Goal: Task Accomplishment & Management: Use online tool/utility

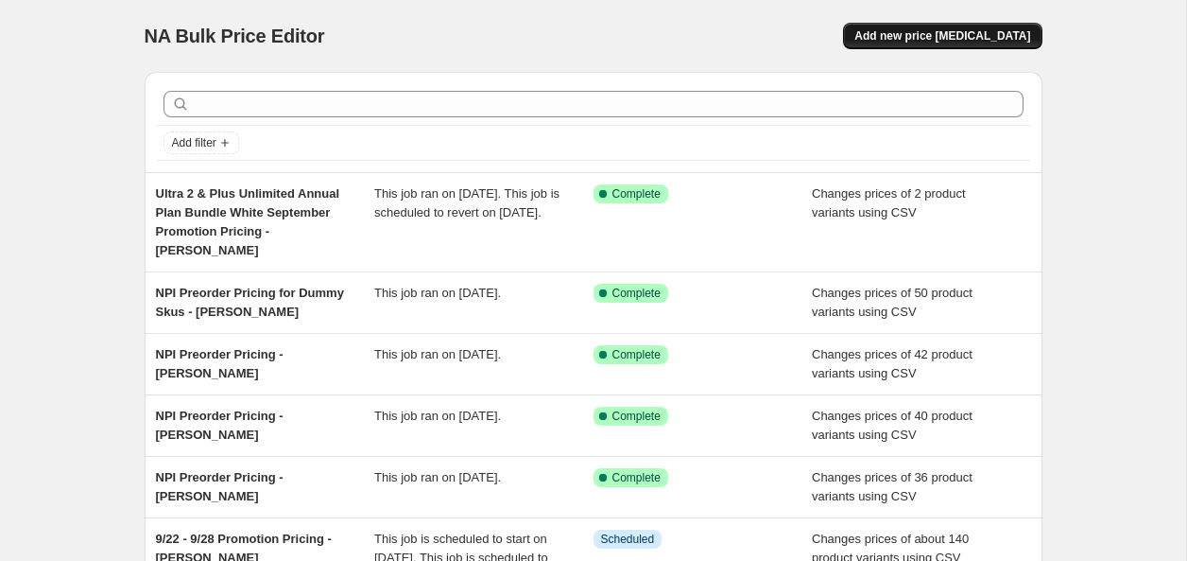
click at [977, 46] on button "Add new price [MEDICAL_DATA]" at bounding box center [942, 36] width 199 height 26
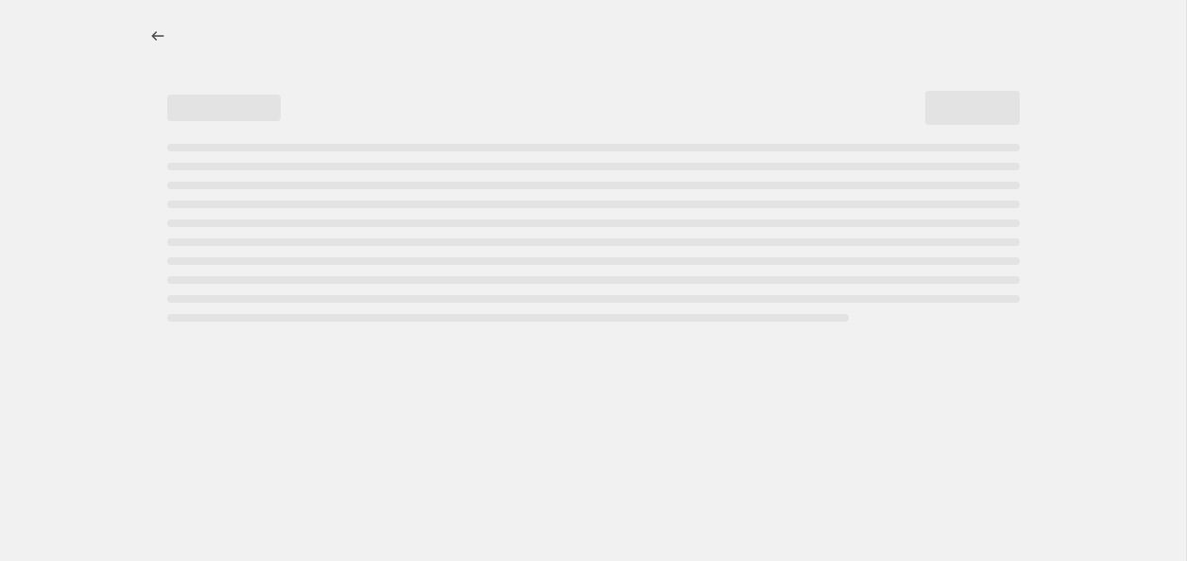
select select "percentage"
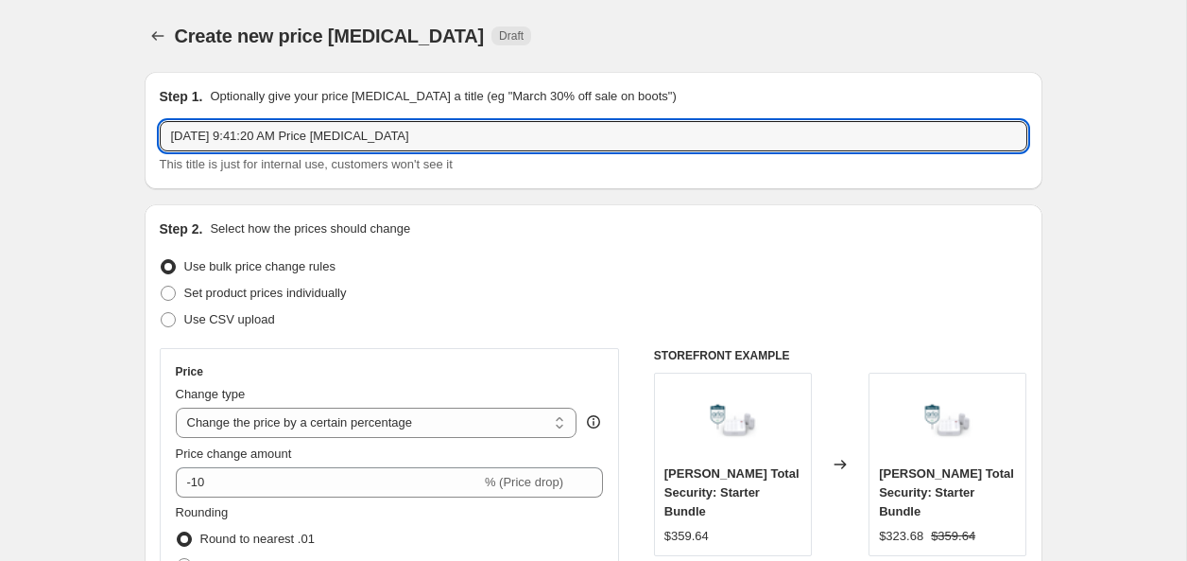
drag, startPoint x: 544, startPoint y: 146, endPoint x: 92, endPoint y: 134, distance: 452.0
type input "N"
drag, startPoint x: 235, startPoint y: 141, endPoint x: 210, endPoint y: 140, distance: 25.5
click at [233, 141] on input "NPI Essential 3 and Pro" at bounding box center [594, 136] width 868 height 30
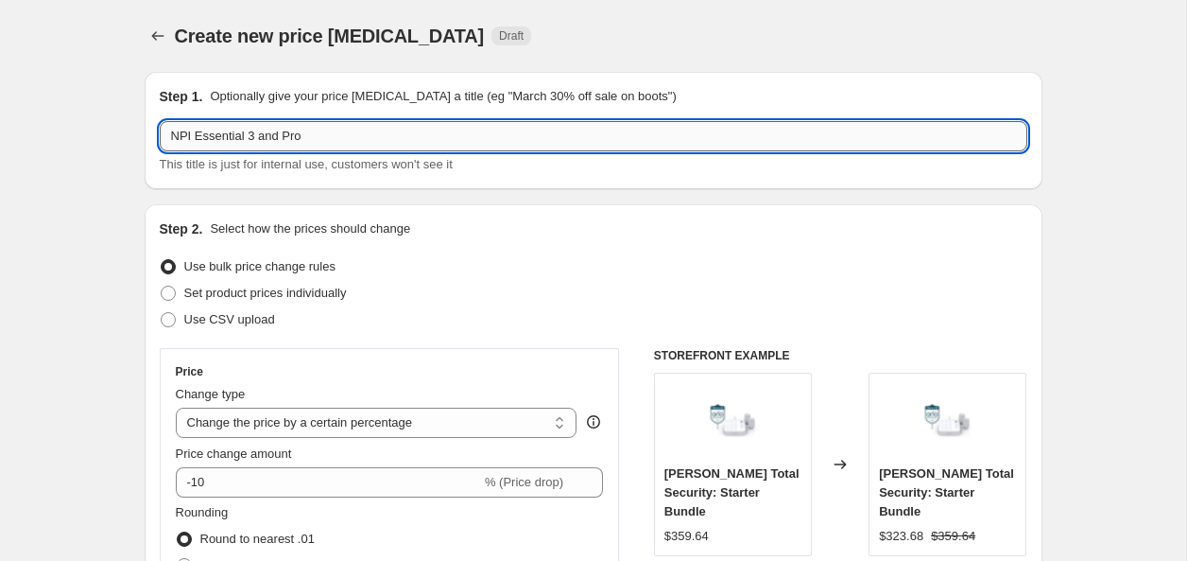
click at [341, 147] on input "NPI Essential 3 and Pro" at bounding box center [594, 136] width 868 height 30
click at [256, 143] on input "NPI Essential 3 and Pro 6 XL" at bounding box center [594, 136] width 868 height 30
click at [380, 137] on input "NPI Essential 3 XL and Pro 6 XL" at bounding box center [594, 136] width 868 height 30
type input "NPI Essential 3 XL and Pro 6 XL MultiCam MSRP - [PERSON_NAME]"
click at [256, 325] on span "Use CSV upload" at bounding box center [229, 319] width 91 height 14
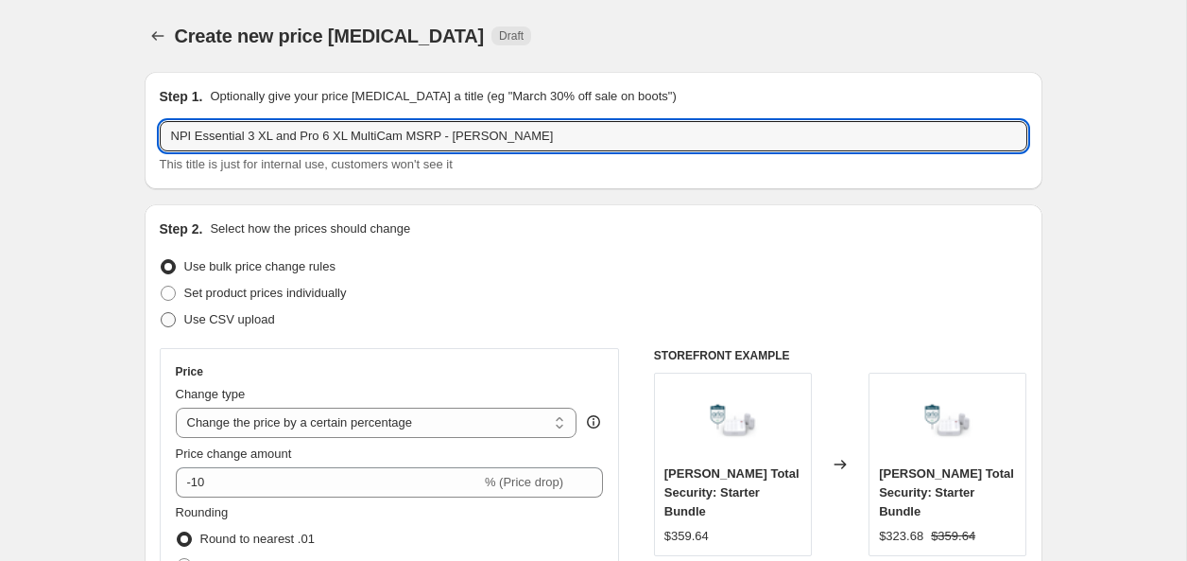
click at [162, 313] on input "Use CSV upload" at bounding box center [161, 312] width 1 height 1
radio input "true"
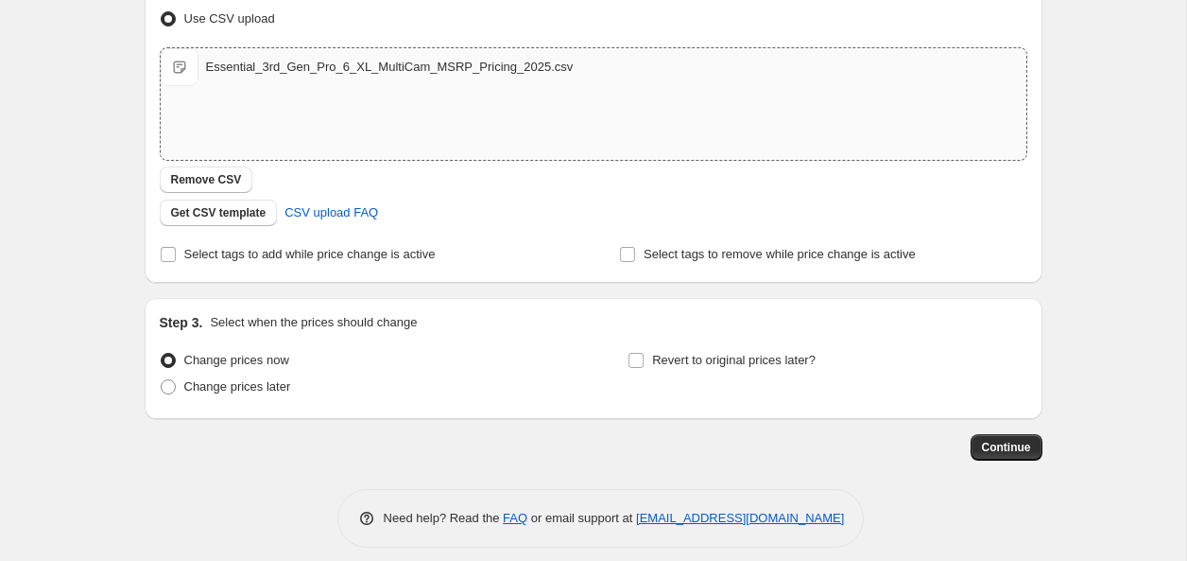
scroll to position [316, 0]
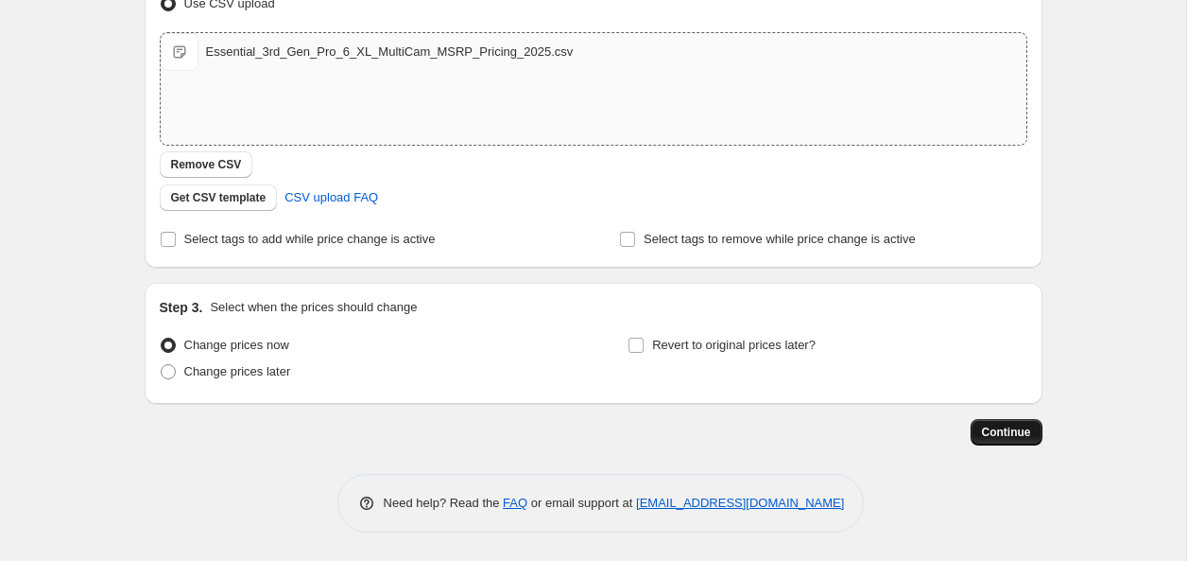
click at [1001, 435] on span "Continue" at bounding box center [1006, 431] width 49 height 15
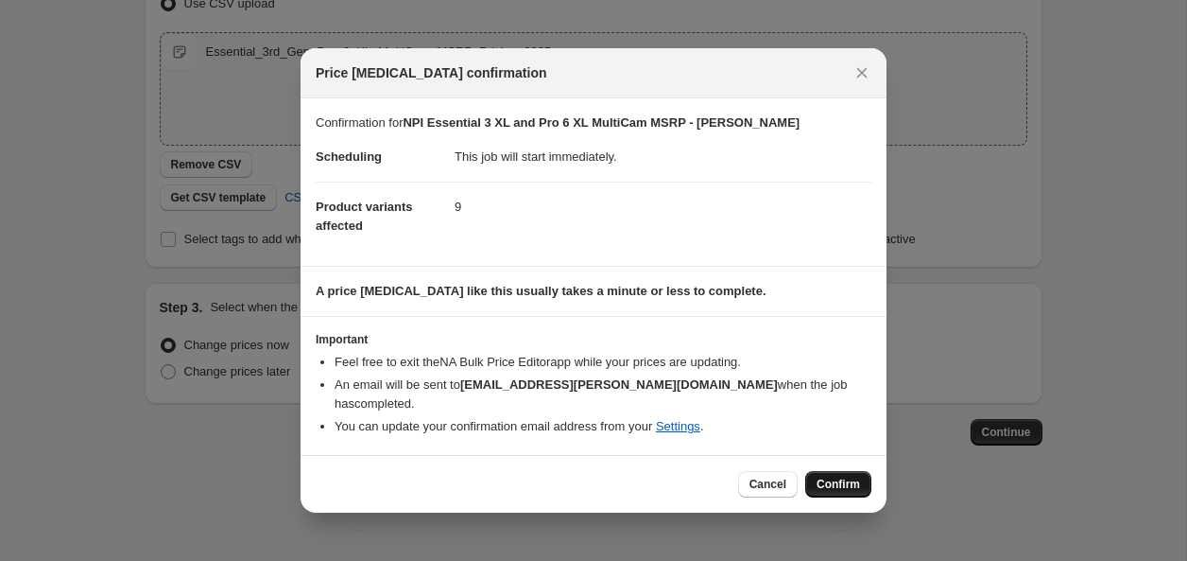
click at [823, 476] on span "Confirm" at bounding box center [838, 483] width 43 height 15
